Goal: Information Seeking & Learning: Learn about a topic

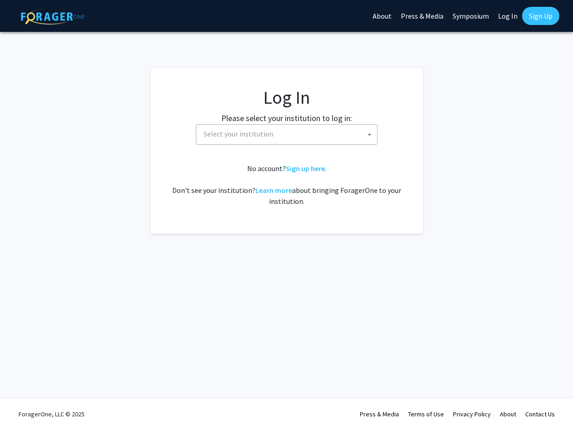
select select
click at [334, 133] on span "Select your institution" at bounding box center [288, 134] width 177 height 19
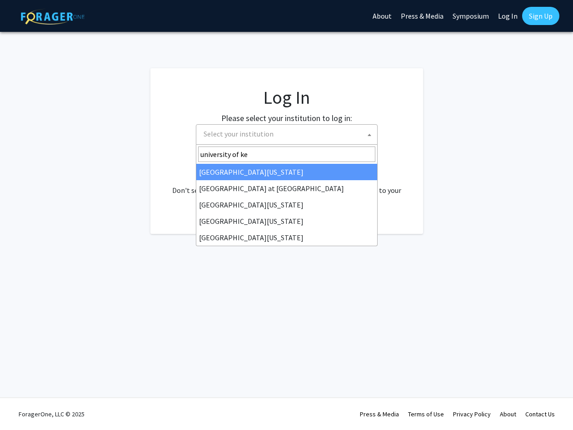
type input "university of [PERSON_NAME]"
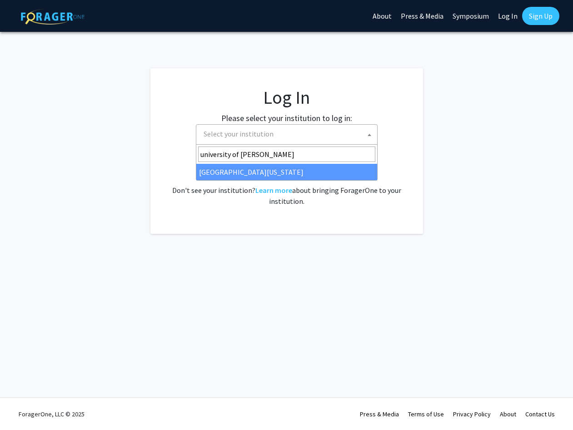
select select "13"
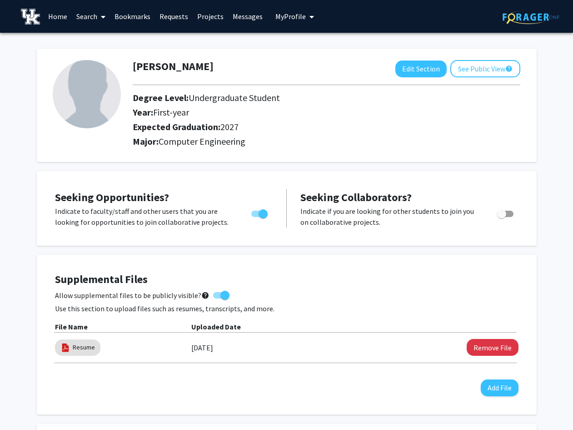
click at [50, 18] on link "Home" at bounding box center [58, 16] width 28 height 32
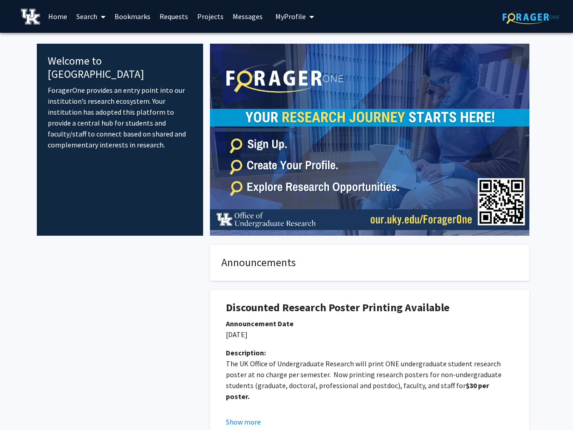
click at [145, 14] on link "Bookmarks" at bounding box center [132, 16] width 45 height 32
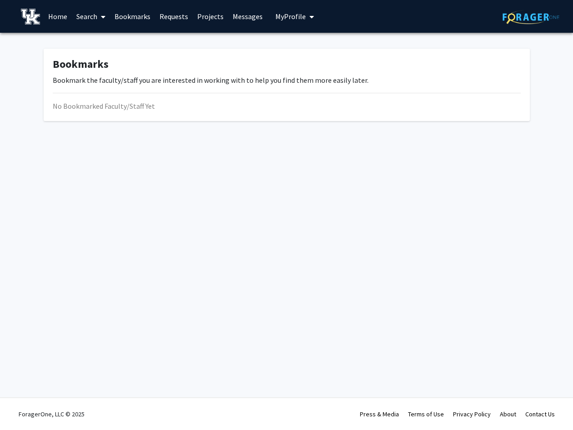
click at [172, 19] on link "Requests" at bounding box center [174, 16] width 38 height 32
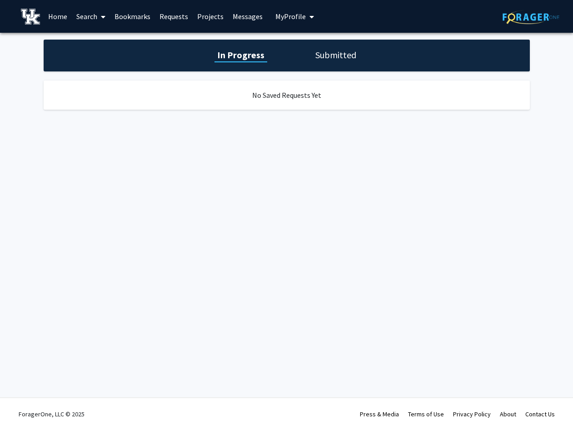
click at [205, 25] on link "Projects" at bounding box center [210, 16] width 35 height 32
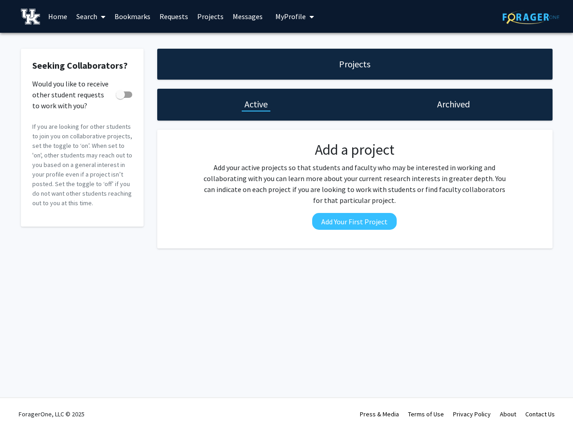
click at [75, 21] on link "Search" at bounding box center [91, 16] width 38 height 32
click at [89, 42] on span "Faculty/Staff" at bounding box center [105, 42] width 67 height 18
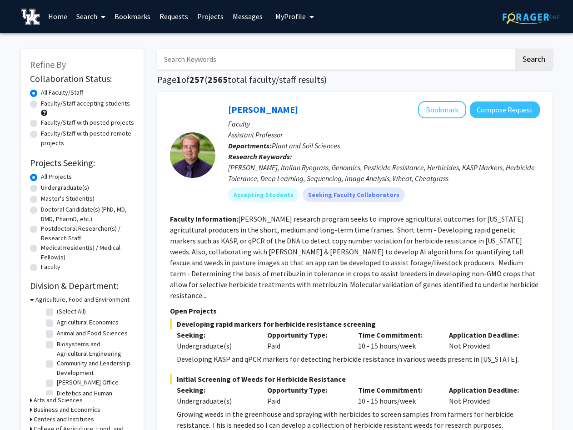
click at [97, 105] on label "Faculty/Staff accepting students" at bounding box center [85, 104] width 89 height 10
click at [47, 105] on input "Faculty/Staff accepting students" at bounding box center [44, 102] width 6 height 6
radio input "true"
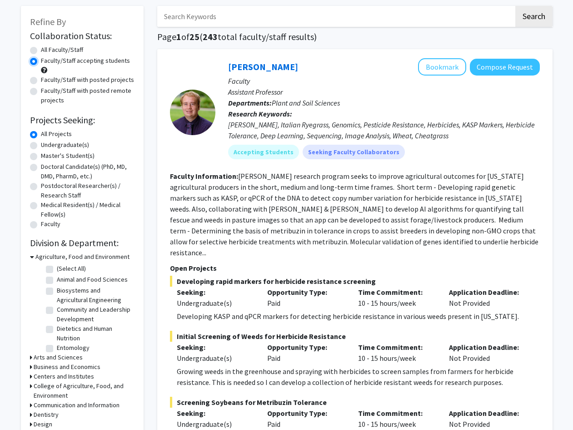
scroll to position [60, 0]
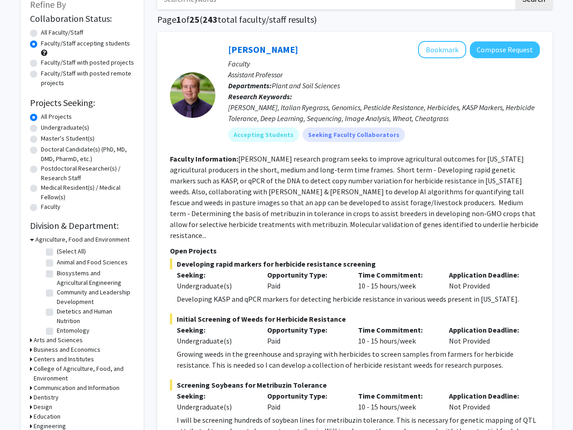
click at [69, 128] on label "Undergraduate(s)" at bounding box center [65, 128] width 48 height 10
click at [47, 128] on input "Undergraduate(s)" at bounding box center [44, 126] width 6 height 6
radio input "true"
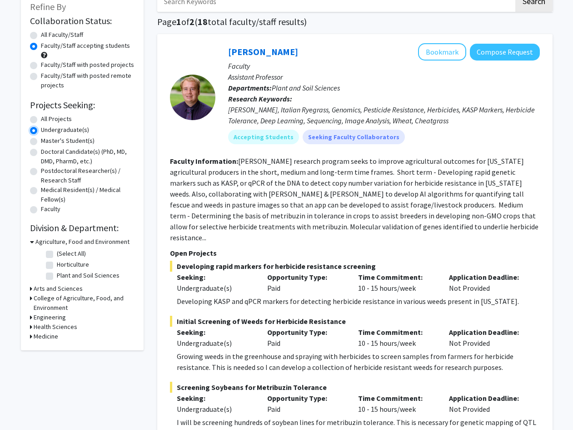
scroll to position [60, 0]
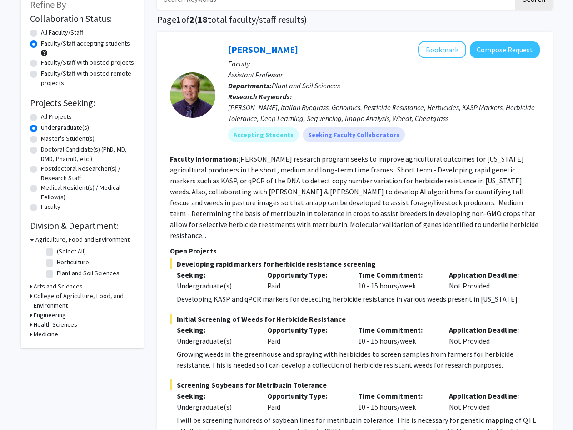
click at [50, 317] on h3 "Engineering" at bounding box center [50, 315] width 32 height 10
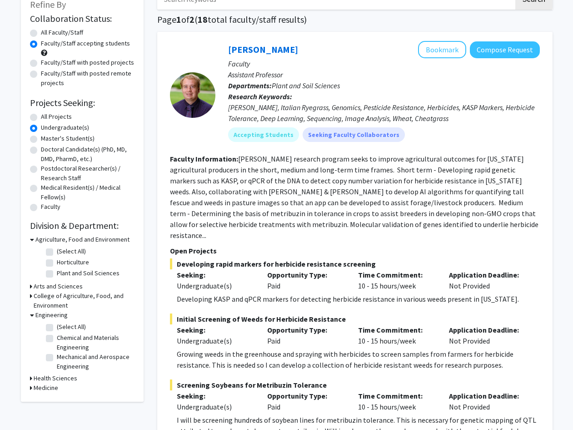
click at [77, 360] on label "Mechanical and Aerospace Engineering" at bounding box center [94, 361] width 75 height 19
click at [63, 358] on input "Mechanical and Aerospace Engineering" at bounding box center [60, 355] width 6 height 6
checkbox input "true"
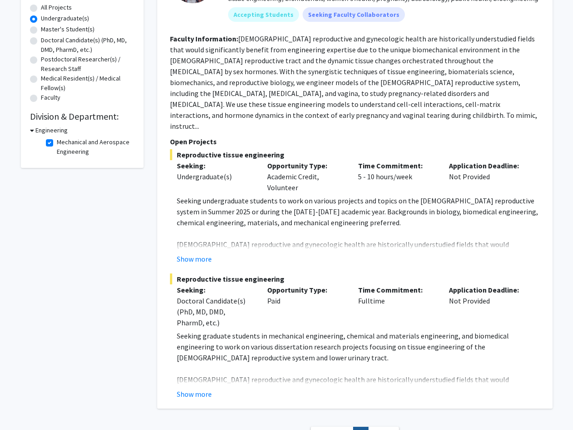
scroll to position [166, 0]
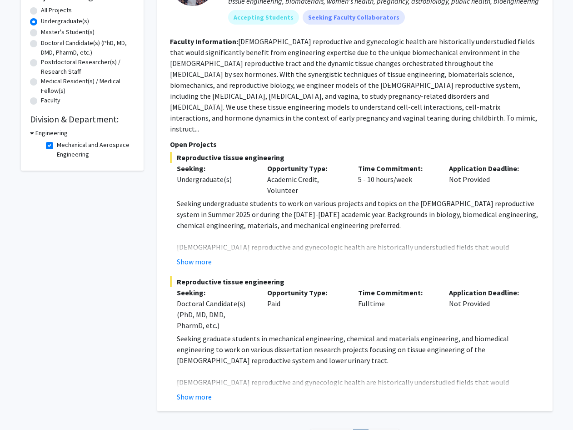
click at [60, 146] on label "Mechanical and Aerospace Engineering" at bounding box center [94, 149] width 75 height 19
click at [60, 146] on input "Mechanical and Aerospace Engineering" at bounding box center [60, 143] width 6 height 6
checkbox input "false"
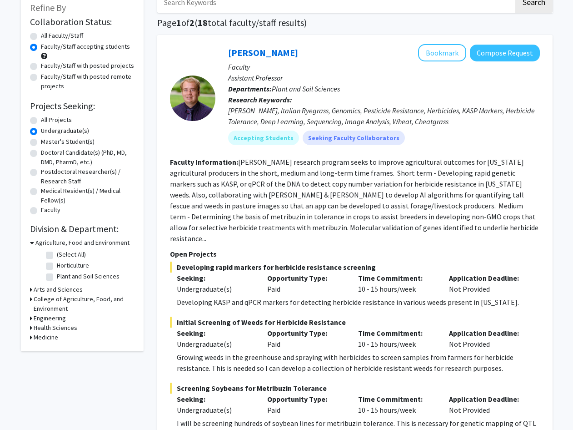
scroll to position [60, 0]
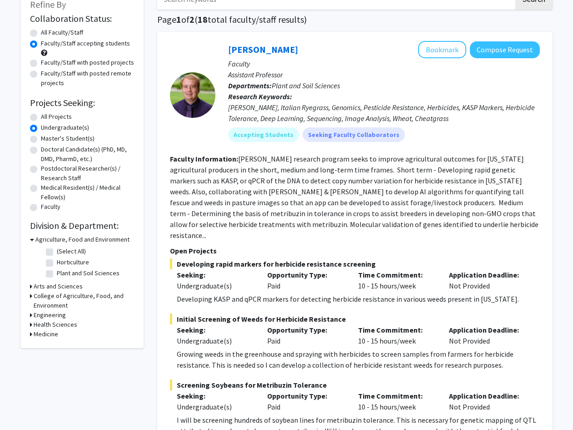
click at [32, 315] on icon at bounding box center [31, 315] width 2 height 10
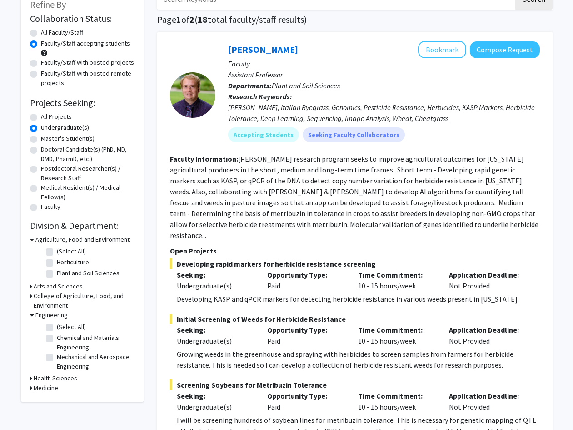
click at [30, 376] on icon at bounding box center [31, 378] width 2 height 10
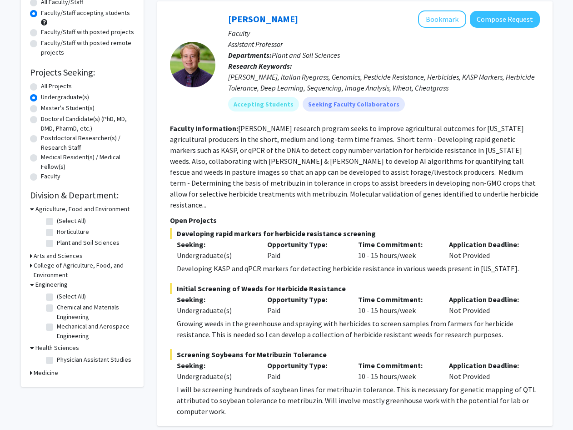
scroll to position [120, 0]
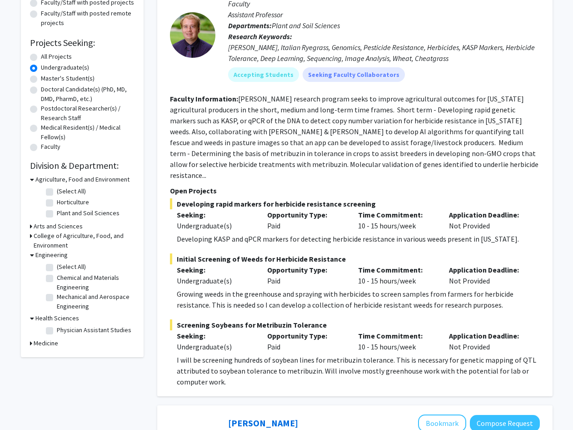
click at [32, 341] on icon at bounding box center [31, 343] width 2 height 10
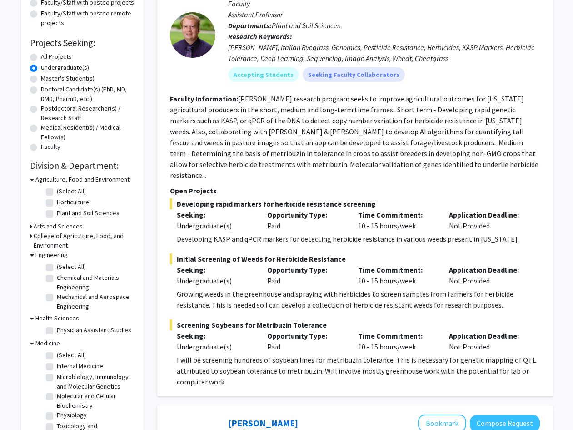
click at [26, 237] on div "Refine By Collaboration Status: Collaboration Status All Faculty/Staff Collabor…" at bounding box center [82, 188] width 123 height 519
click at [27, 235] on div "Refine By Collaboration Status: Collaboration Status All Faculty/Staff Collabor…" at bounding box center [82, 188] width 123 height 519
click at [30, 231] on icon at bounding box center [31, 236] width 2 height 10
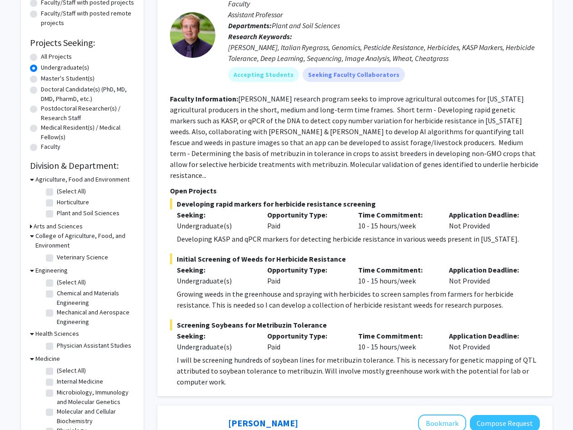
click at [30, 225] on icon at bounding box center [31, 226] width 2 height 10
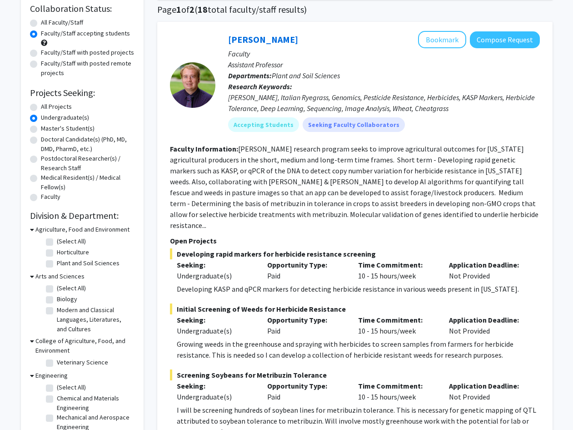
scroll to position [0, 0]
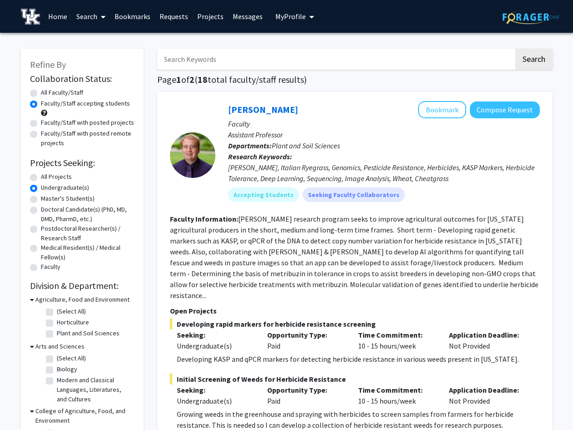
click at [65, 174] on label "All Projects" at bounding box center [56, 177] width 31 height 10
click at [47, 174] on input "All Projects" at bounding box center [44, 175] width 6 height 6
radio input "true"
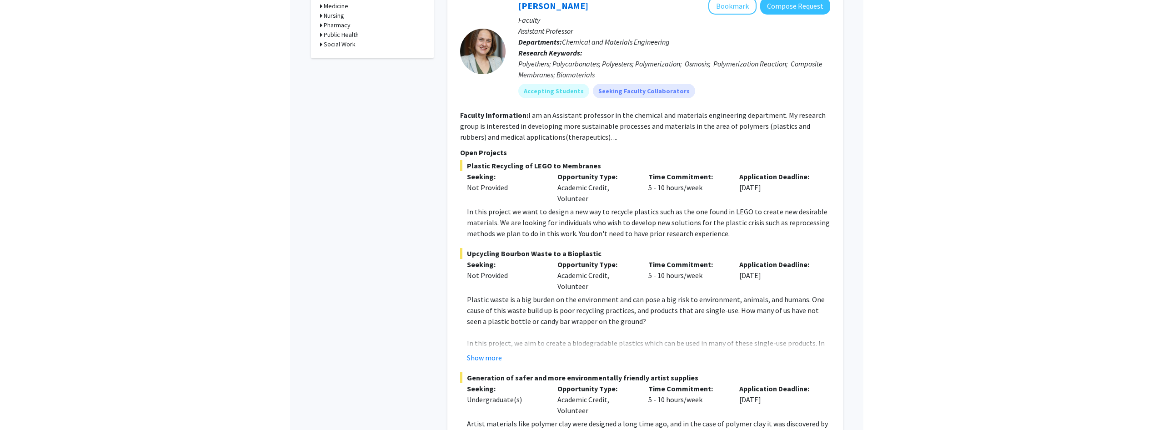
scroll to position [540, 0]
